Goal: Navigation & Orientation: Find specific page/section

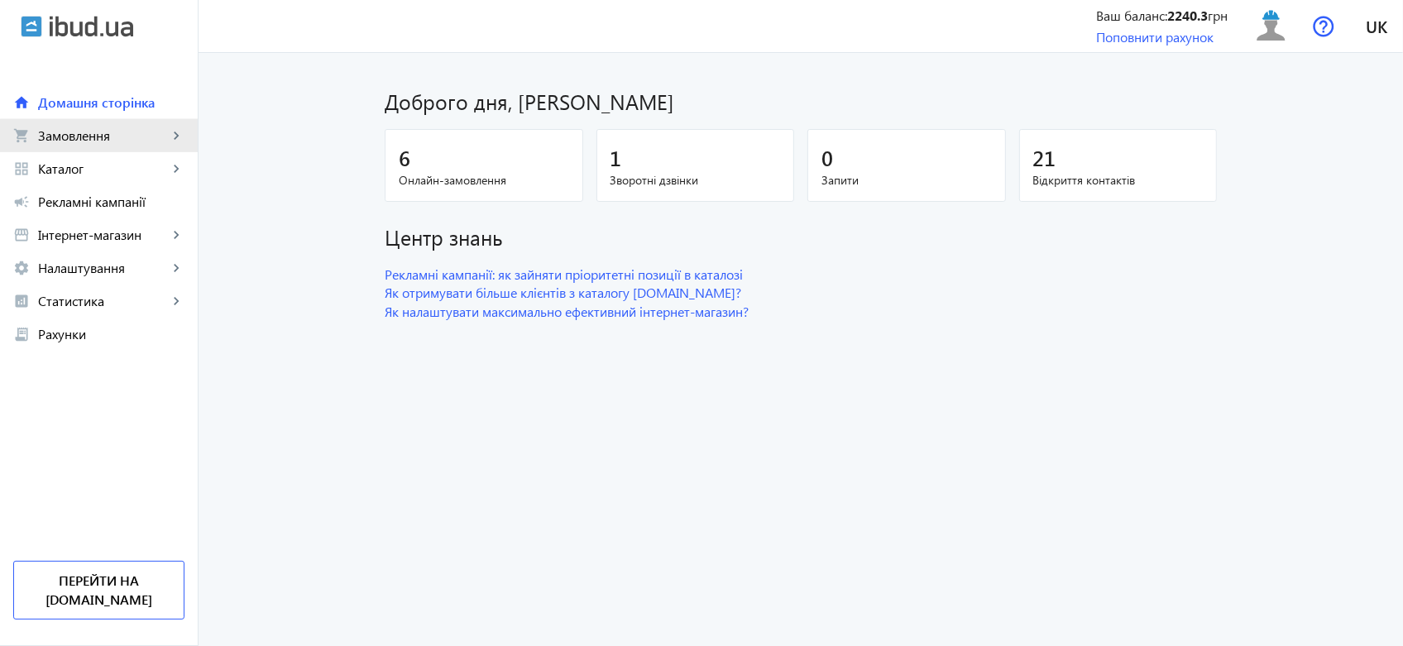
click at [153, 146] on link "shopping_cart Замовлення keyboard_arrow_right" at bounding box center [99, 135] width 198 height 33
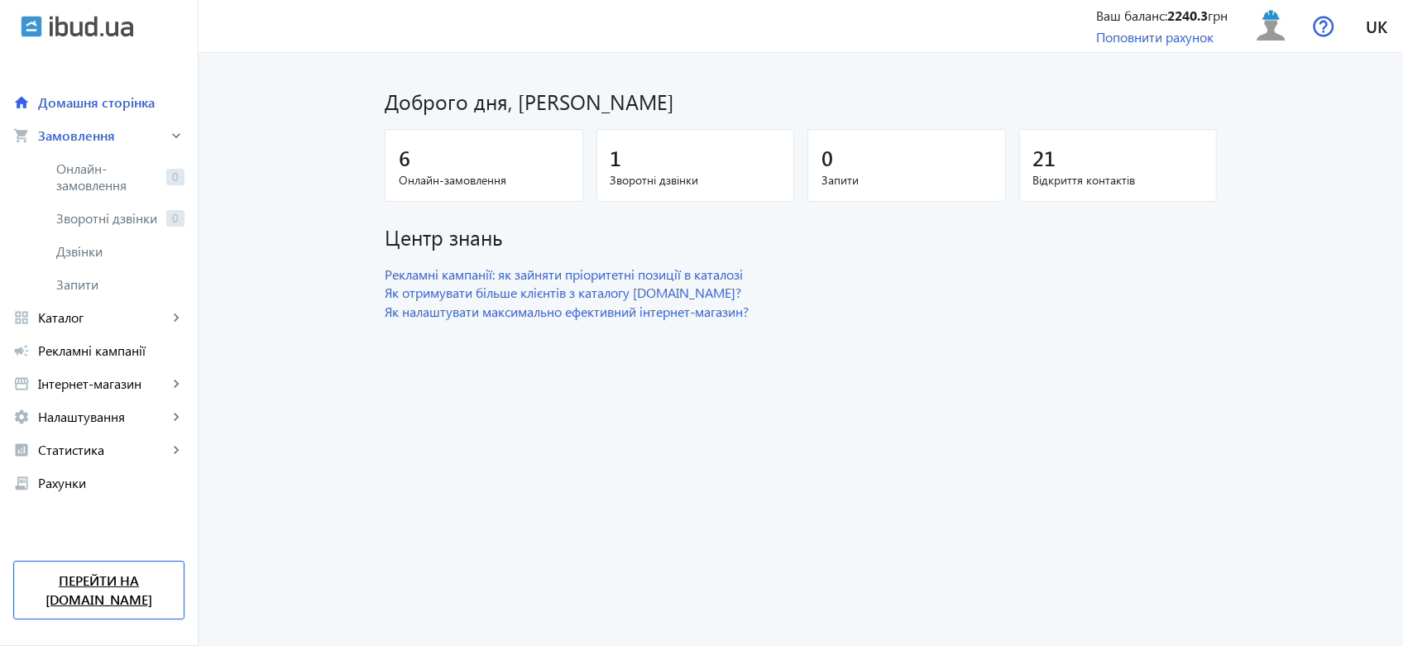
click at [72, 591] on link "Перейти на [DOMAIN_NAME]" at bounding box center [98, 590] width 171 height 59
